Goal: Communication & Community: Connect with others

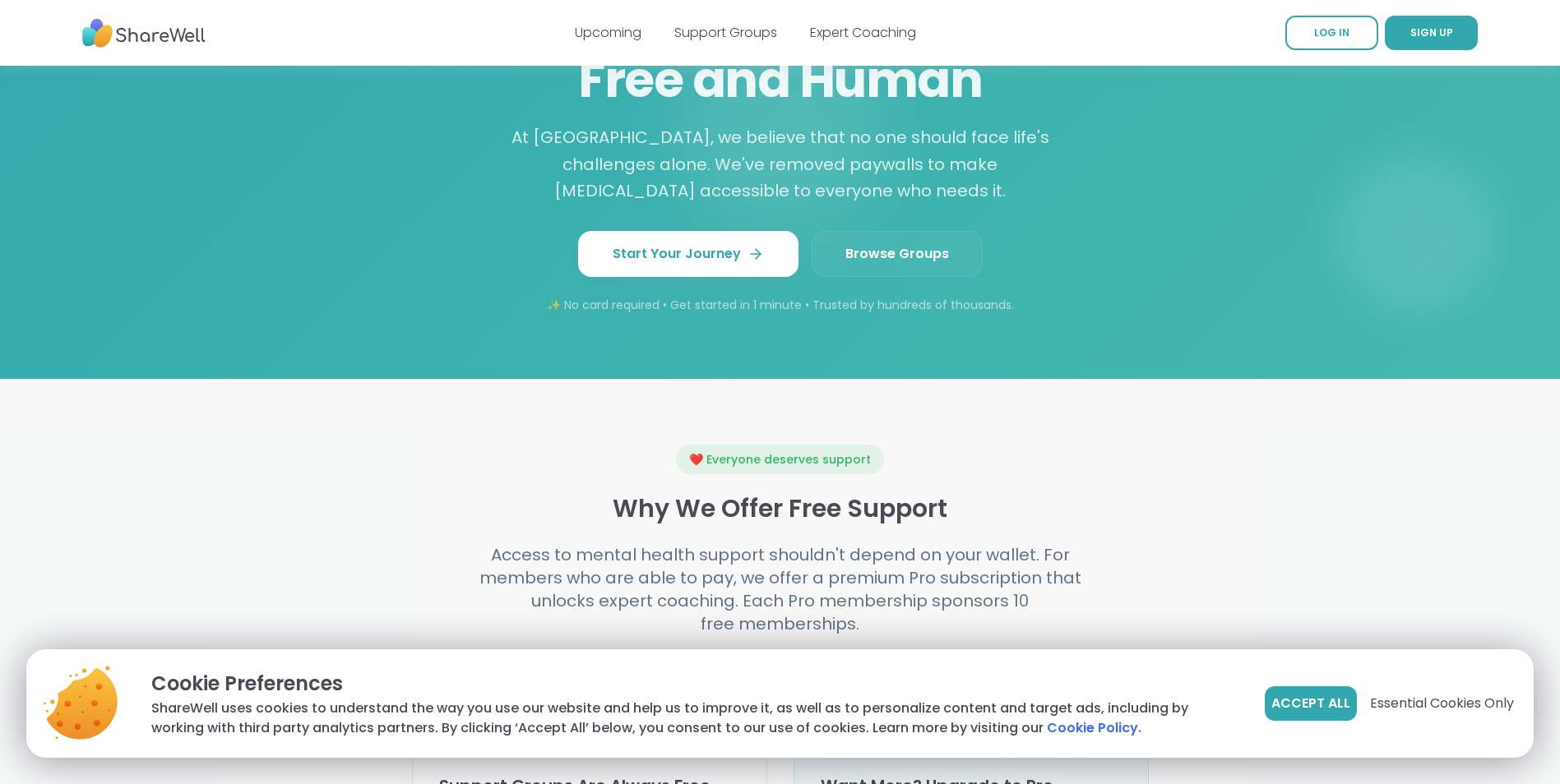
scroll to position [1414, 0]
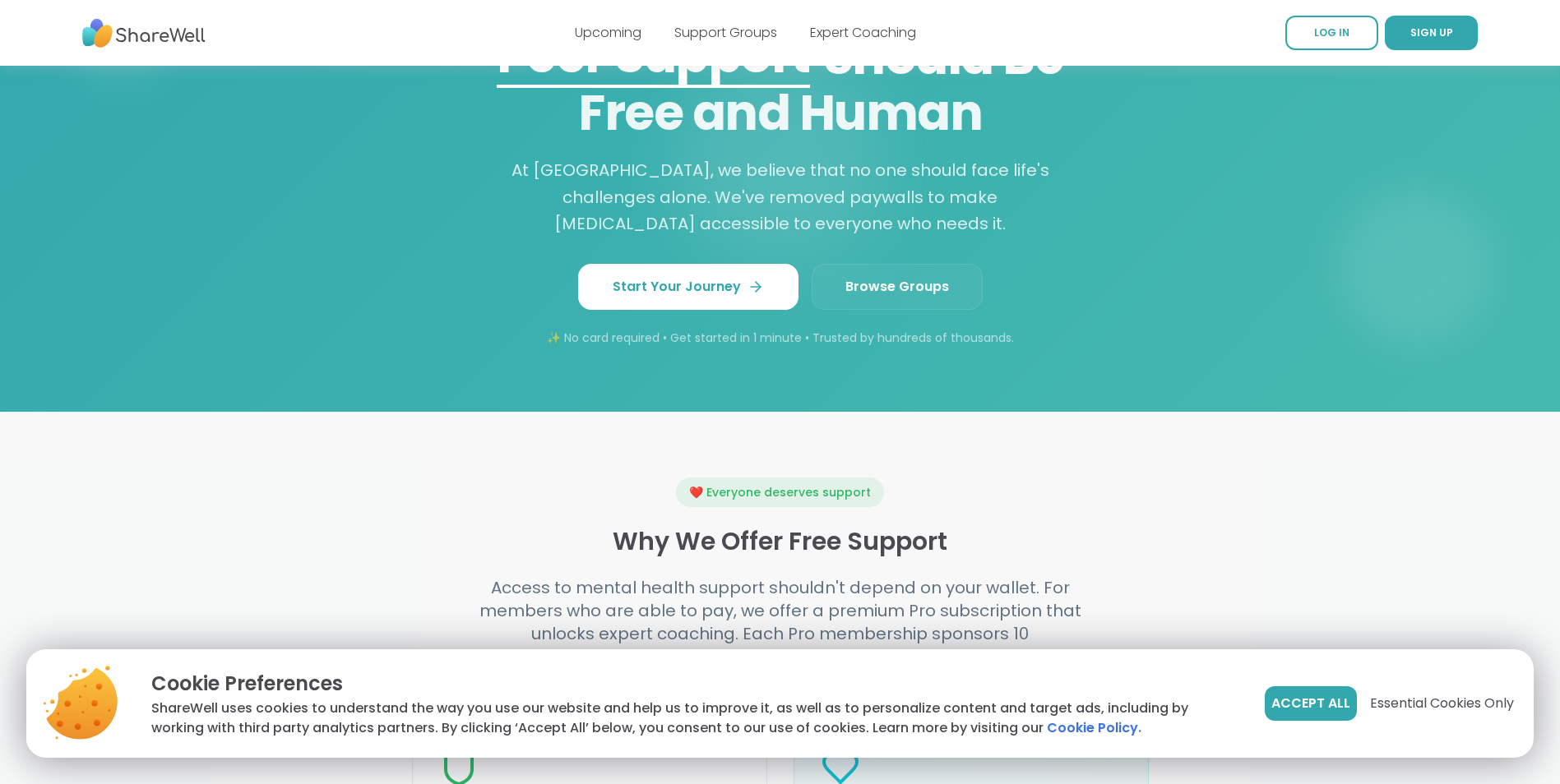
click at [852, 297] on span "Browse Groups" at bounding box center [897, 287] width 104 height 20
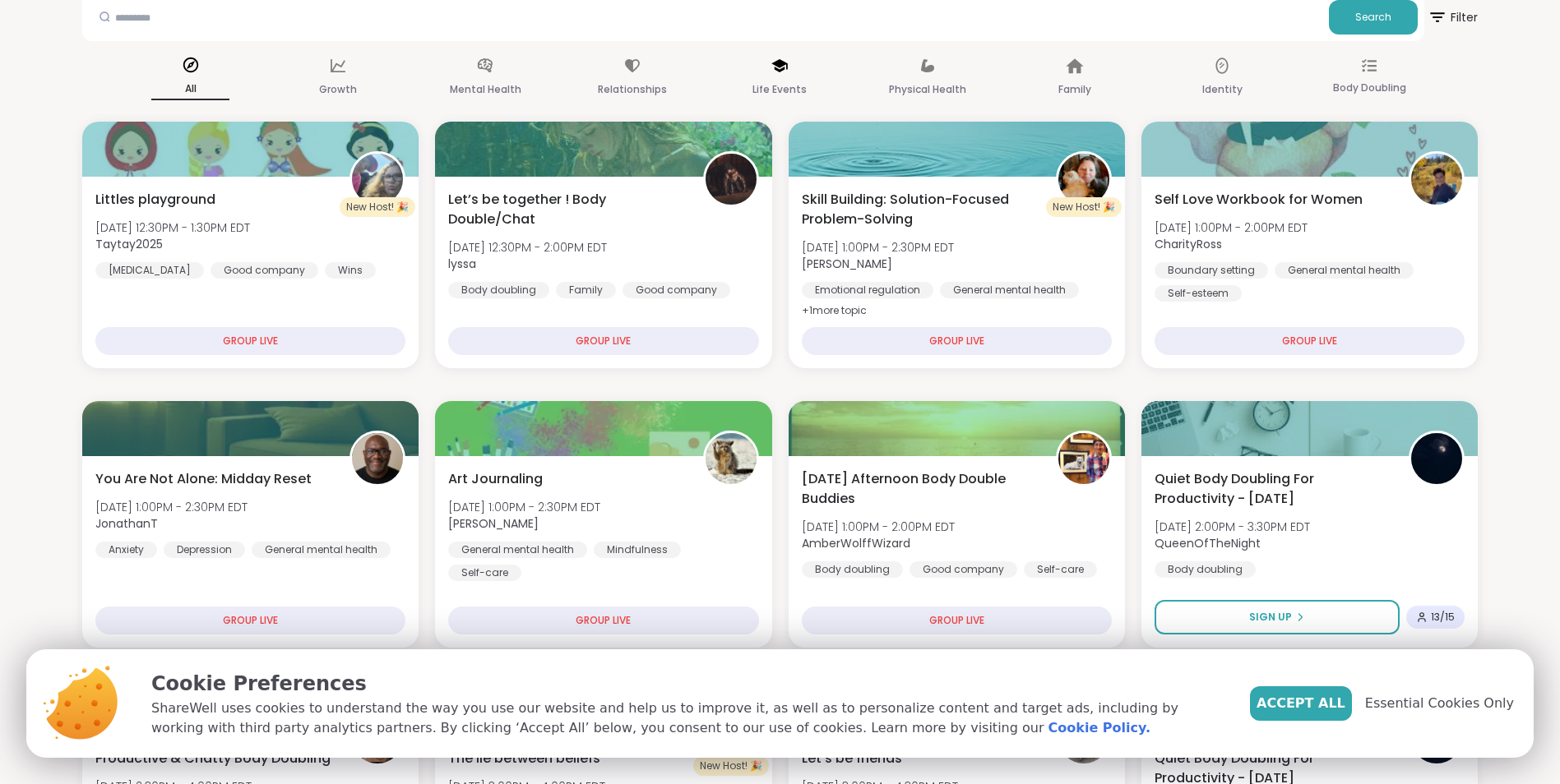
scroll to position [131, 0]
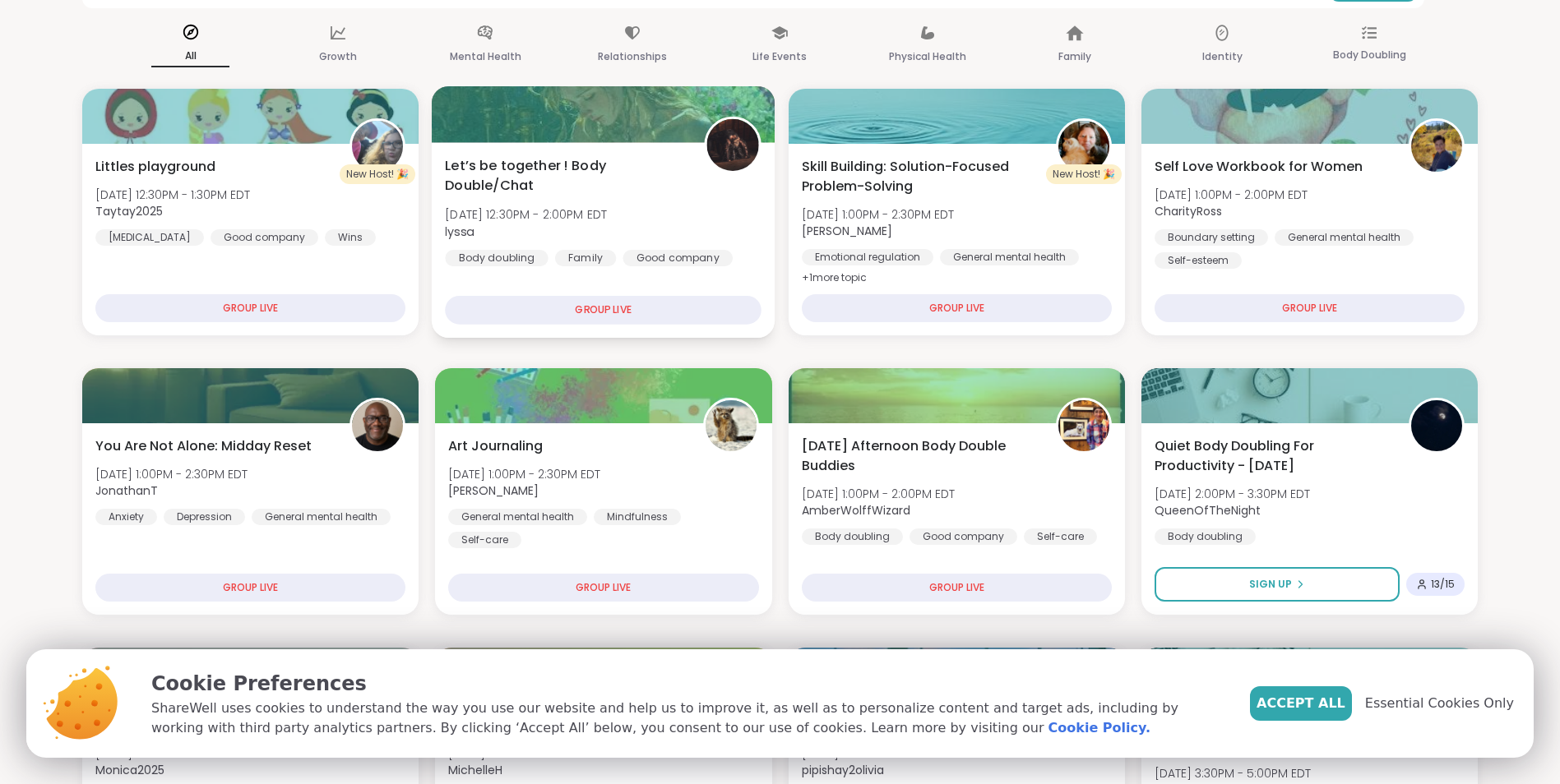
click at [604, 306] on div "GROUP LIVE" at bounding box center [603, 310] width 317 height 29
click at [1411, 708] on span "Essential Cookies Only" at bounding box center [1439, 704] width 149 height 20
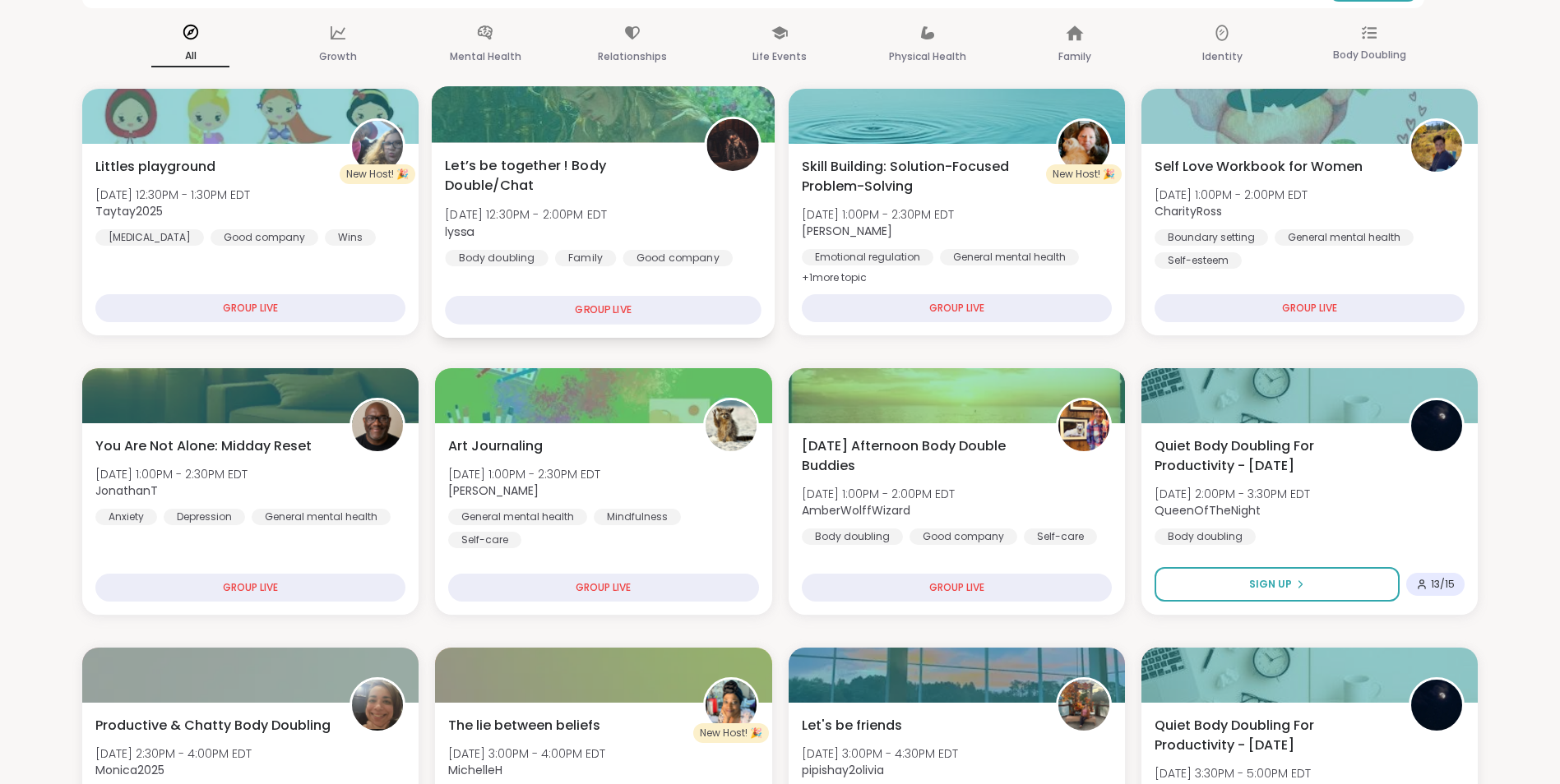
click at [626, 305] on div "GROUP LIVE" at bounding box center [603, 310] width 317 height 29
click at [579, 307] on div "GROUP LIVE" at bounding box center [603, 310] width 317 height 29
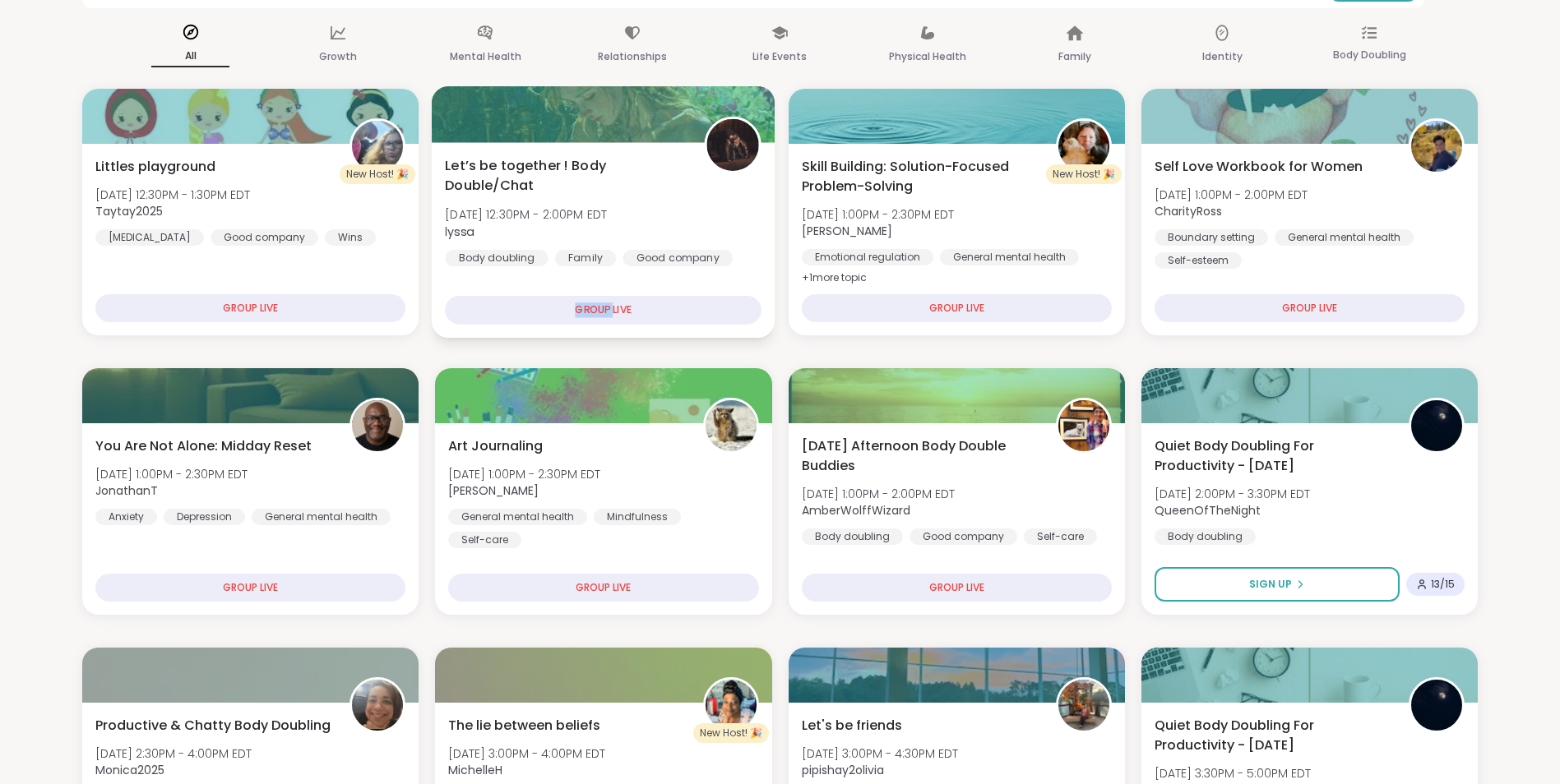
click at [579, 307] on div "GROUP LIVE" at bounding box center [603, 310] width 317 height 29
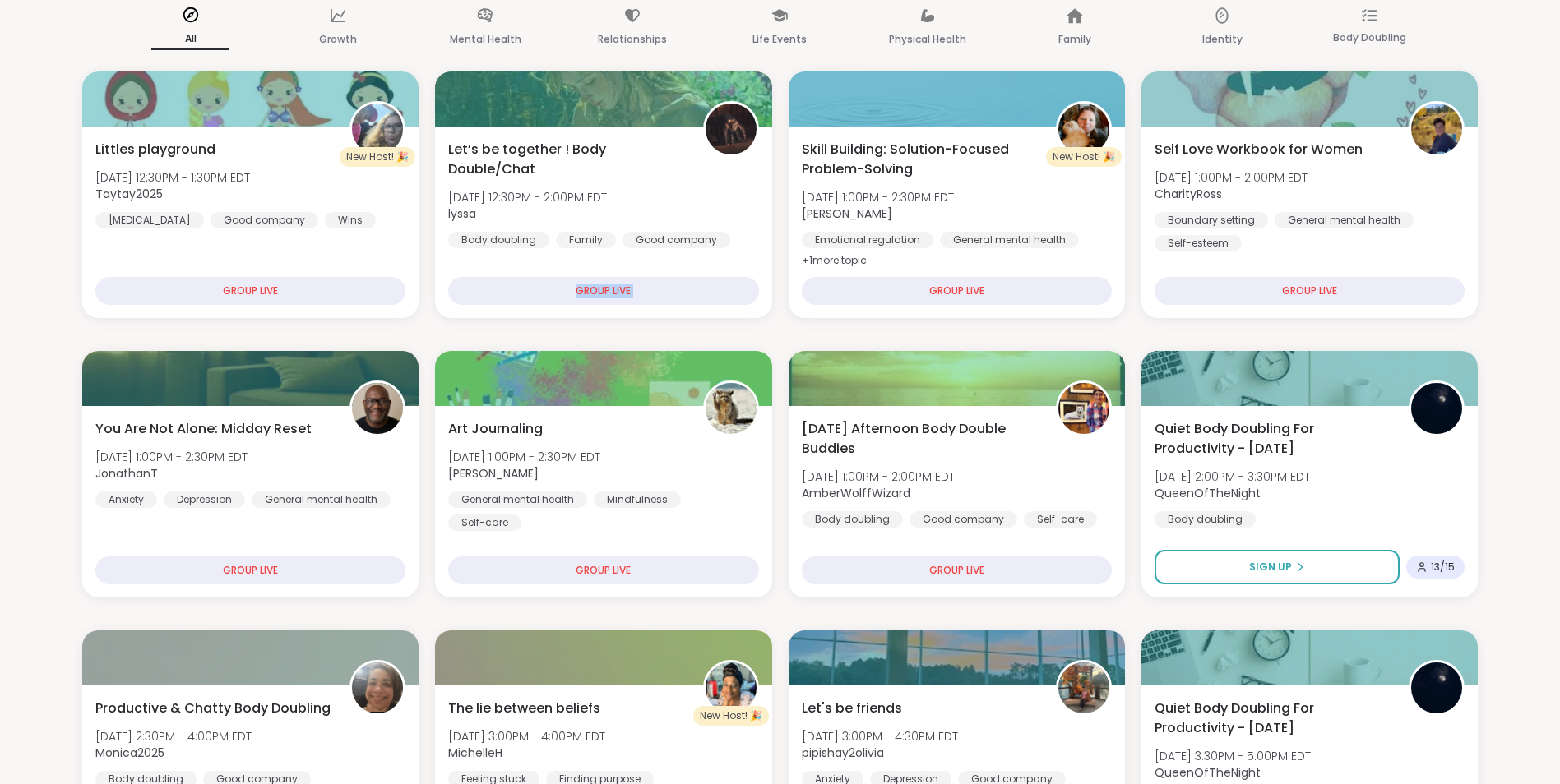
scroll to position [160, 0]
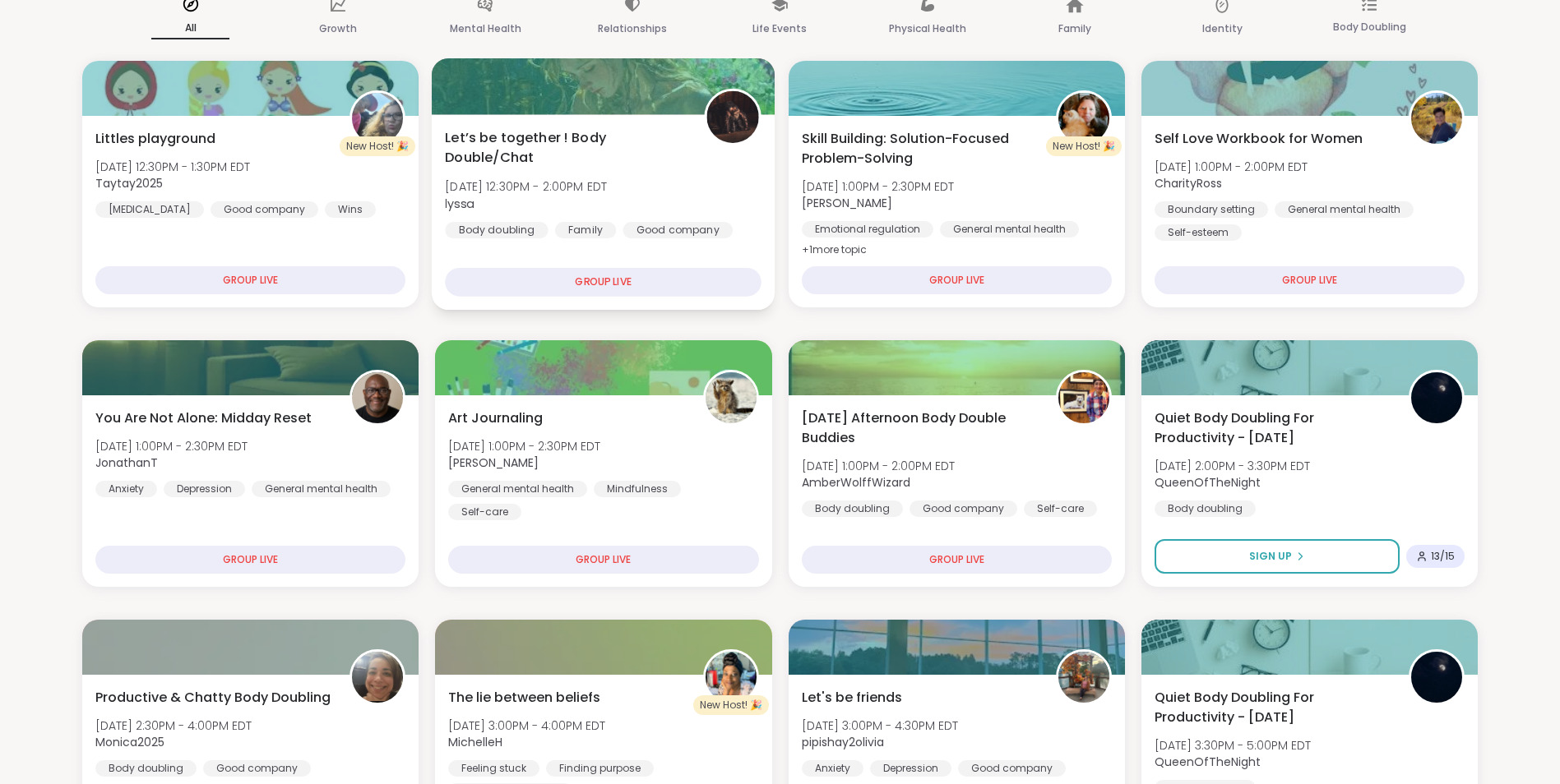
click at [541, 136] on span "Let’s be together ! Body Double/Chat" at bounding box center [565, 148] width 241 height 40
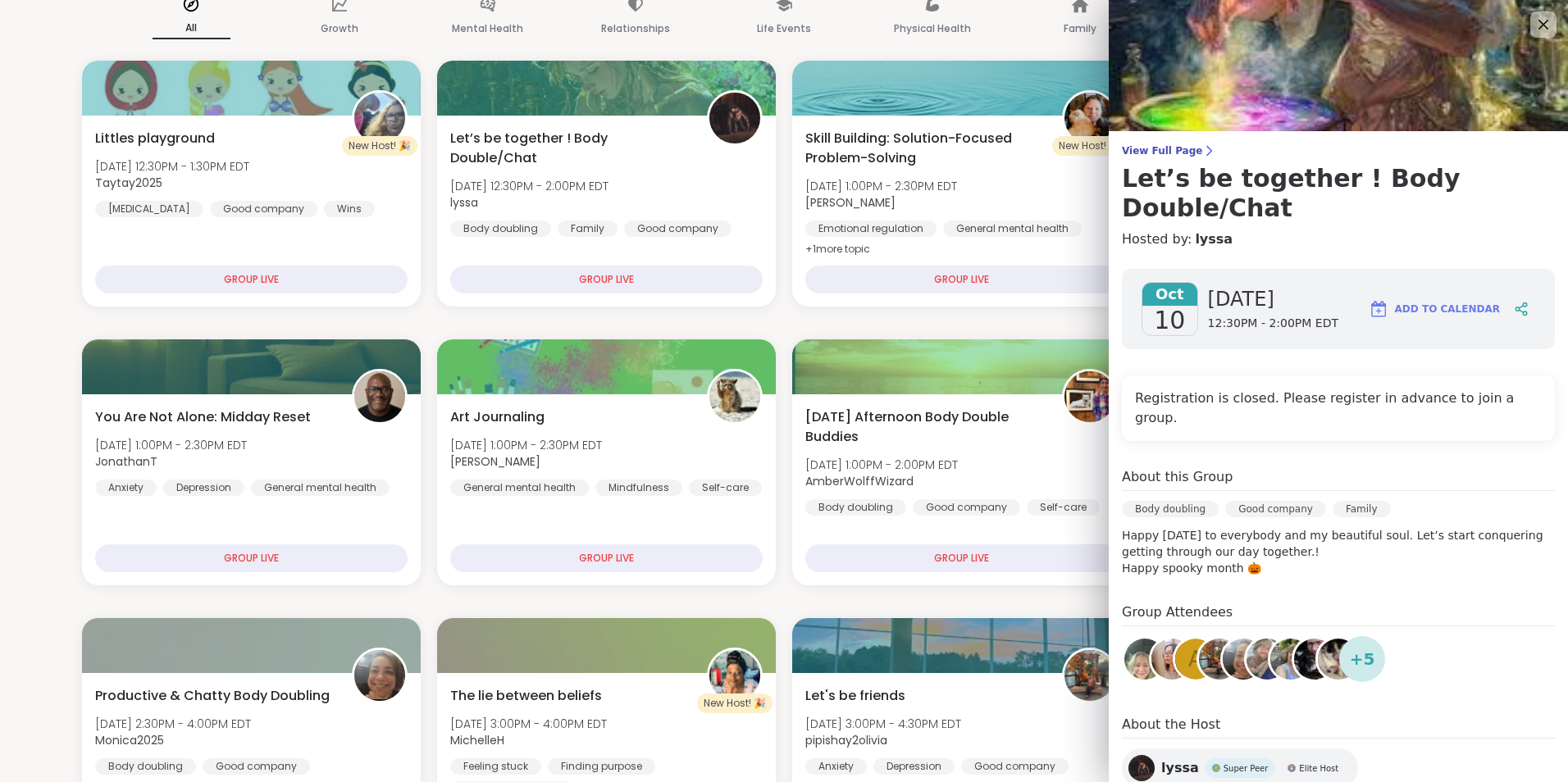
click at [1129, 755] on img at bounding box center [1142, 768] width 27 height 27
click at [1533, 27] on icon at bounding box center [1542, 24] width 21 height 21
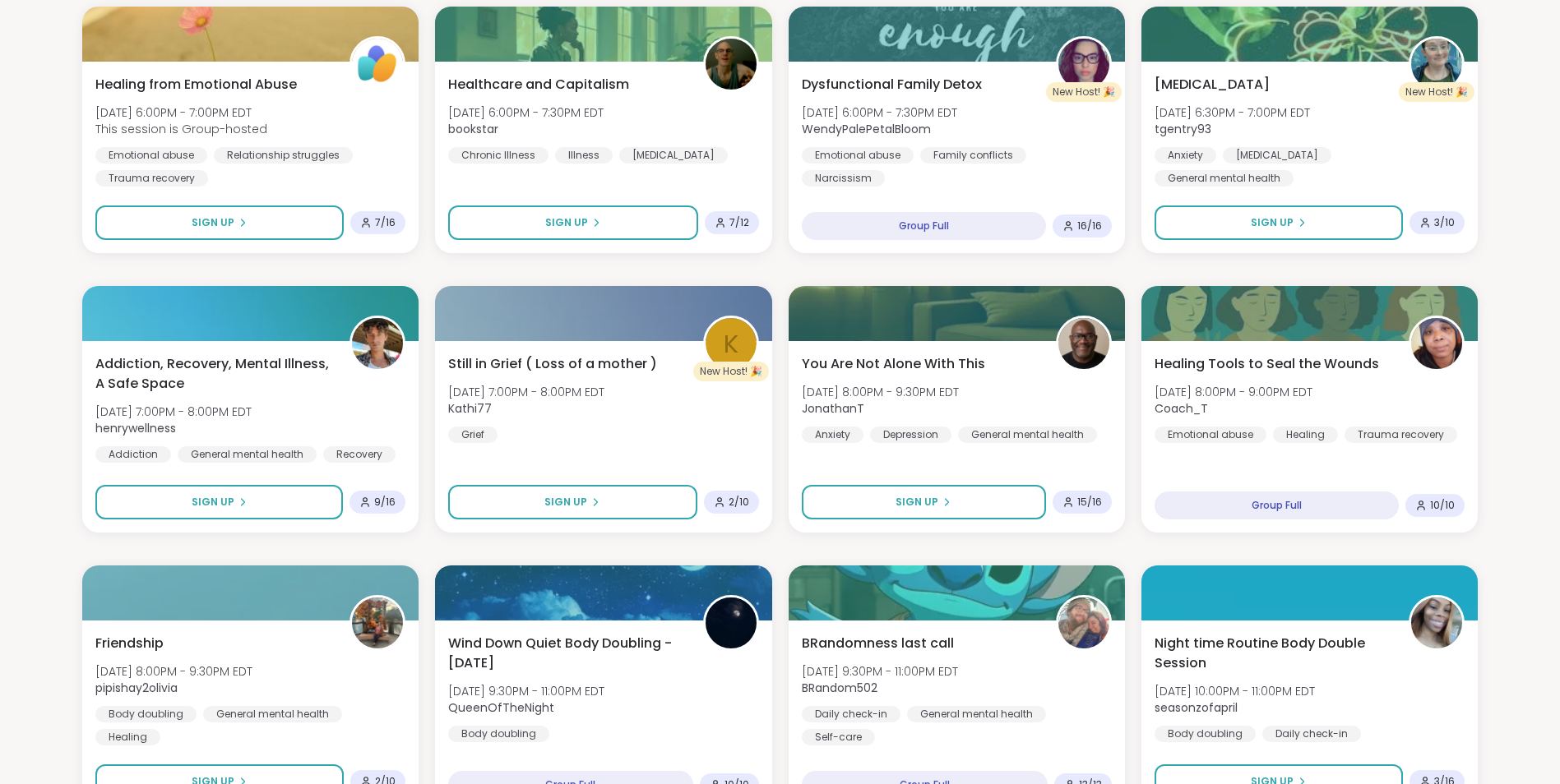
scroll to position [1639, 0]
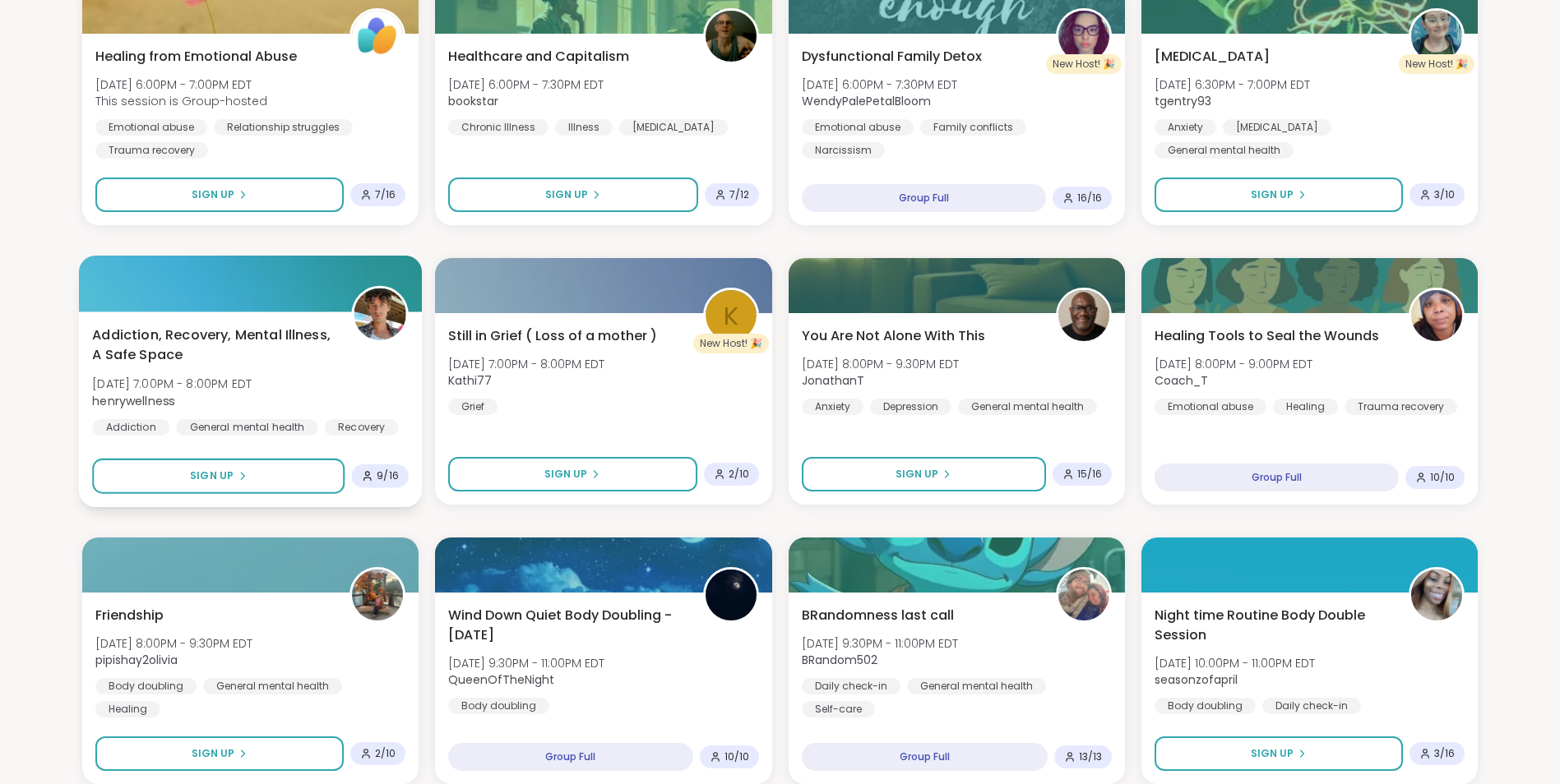
click at [200, 341] on span "Addiction, Recovery, Mental Illness, A Safe Space" at bounding box center [212, 346] width 241 height 40
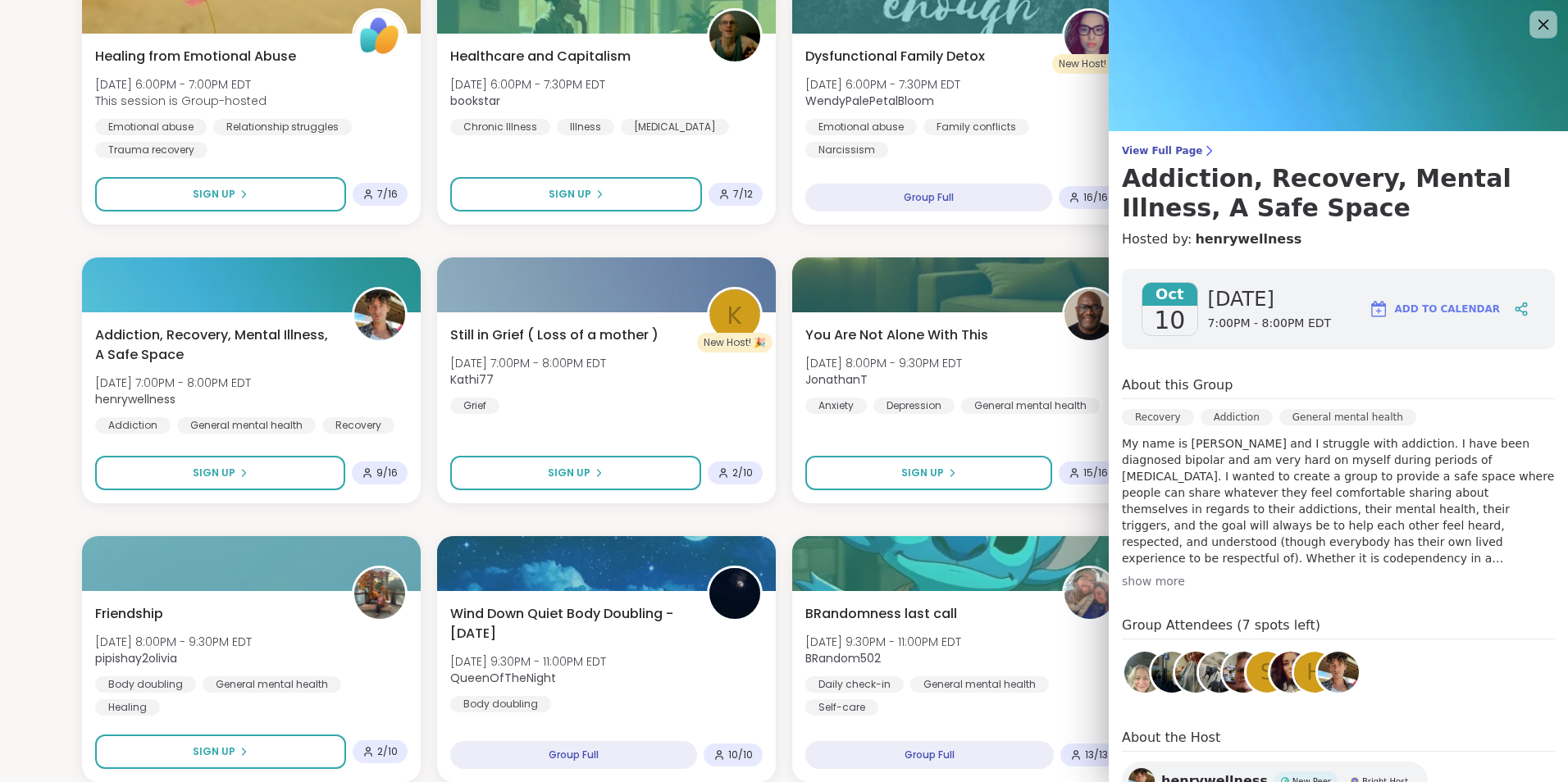
click at [1533, 19] on icon at bounding box center [1542, 24] width 21 height 21
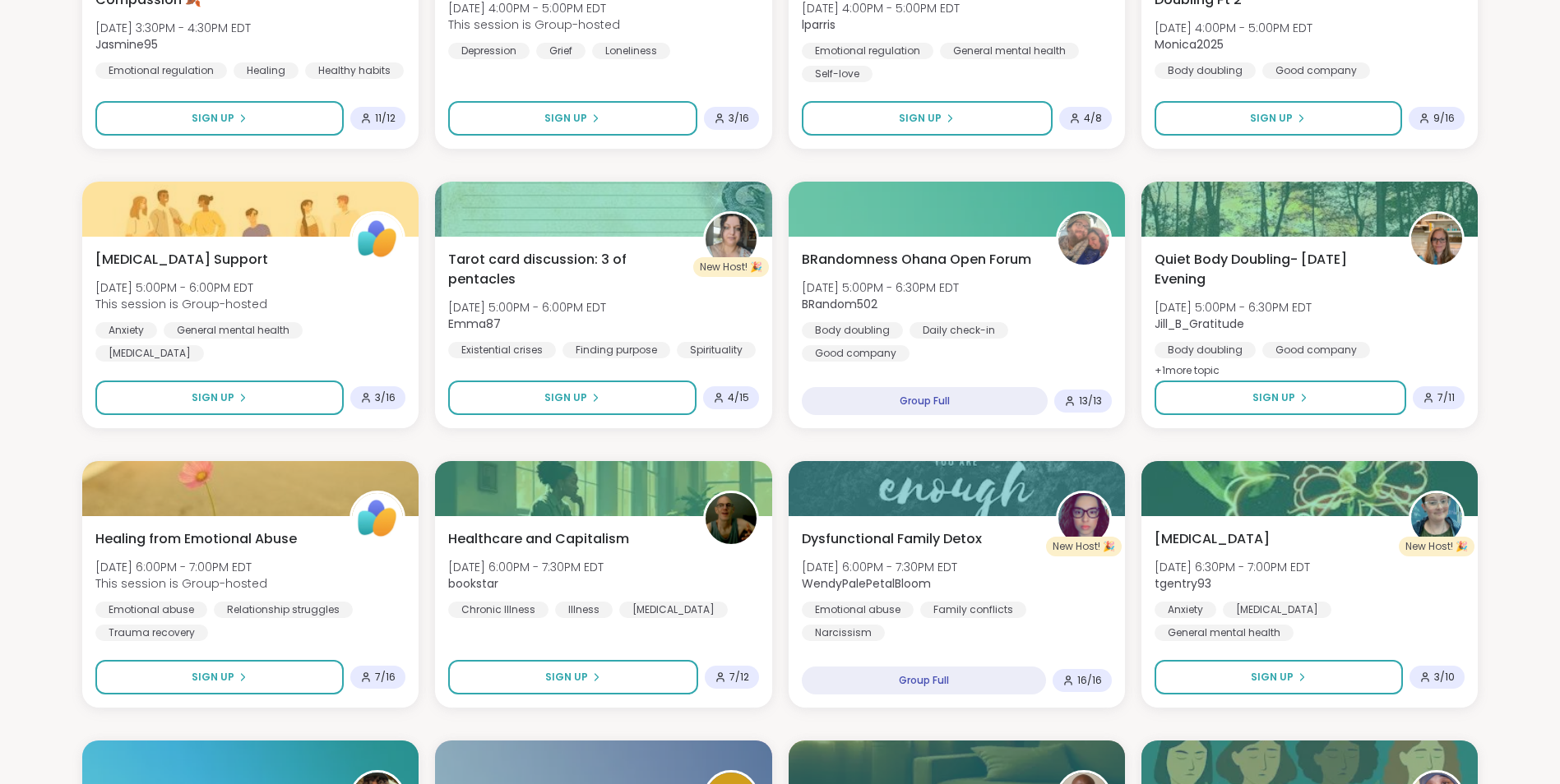
scroll to position [1185, 0]
